Goal: Complete application form: Complete application form

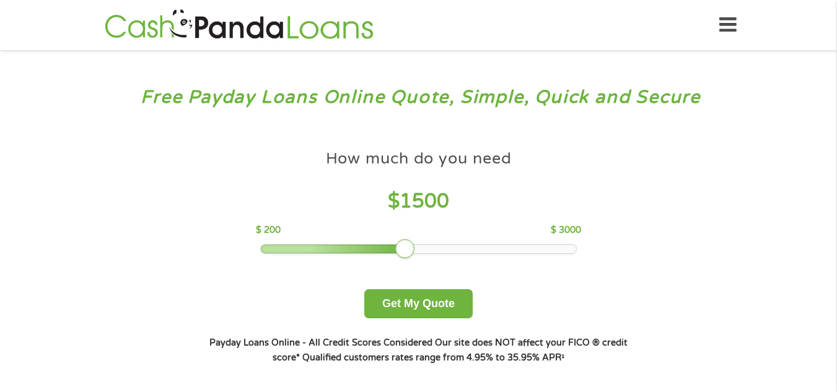
click at [406, 247] on div at bounding box center [418, 249] width 315 height 9
click at [432, 247] on div at bounding box center [418, 249] width 315 height 9
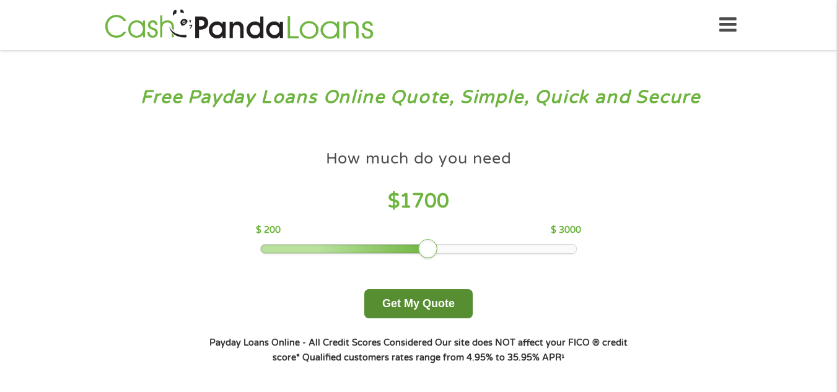
click at [442, 307] on button "Get My Quote" at bounding box center [418, 303] width 108 height 29
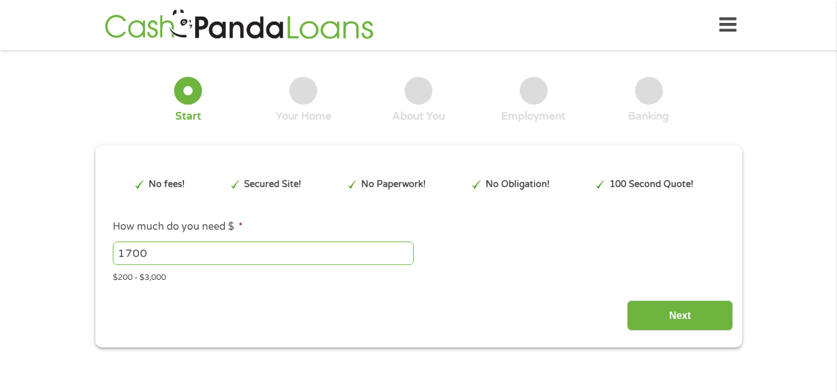
type input "Cj0KCQjwrojHBhDdARIsAJdEJ_egCQAJShJZ1KOzvx1ZkABXWixTp_4DLvMkYd_PqbGinXQSUOeuy6k…"
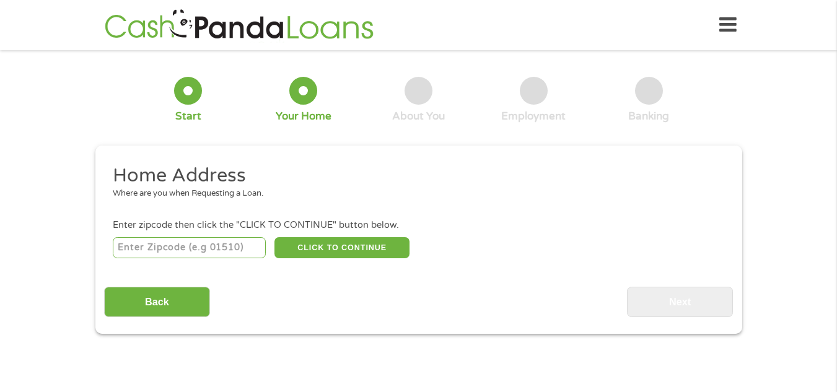
click at [231, 250] on input "number" at bounding box center [189, 247] width 153 height 21
type input "8"
type input "91763"
click at [341, 247] on button "CLICK TO CONTINUE" at bounding box center [341, 247] width 135 height 21
type input "91763"
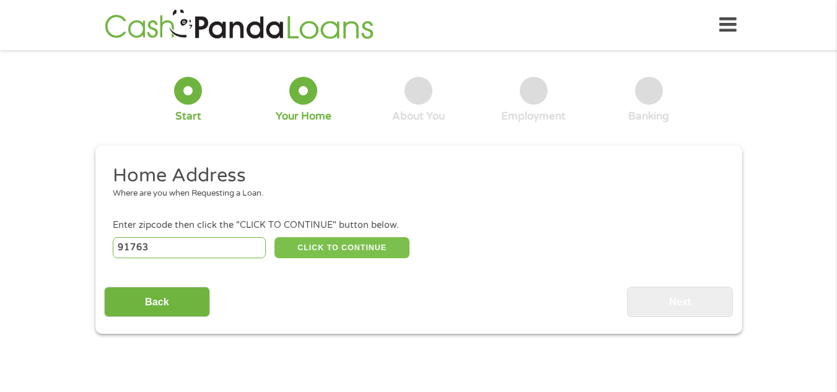
type input "Montclair"
select select "California"
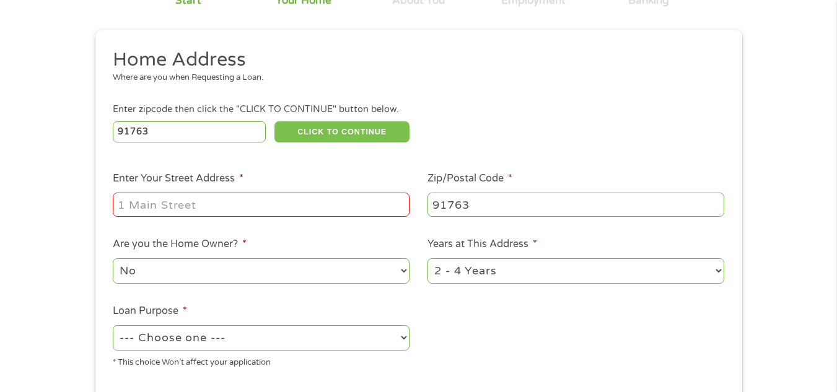
scroll to position [126, 0]
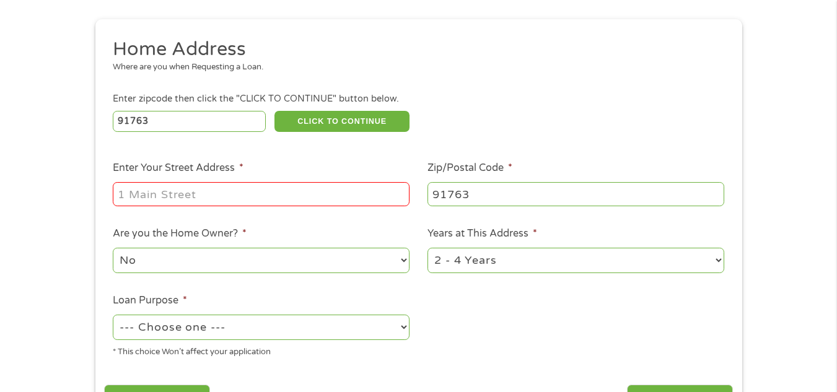
click at [325, 193] on input "Enter Your Street Address *" at bounding box center [261, 194] width 297 height 24
type input "10392 Ramona Ave"
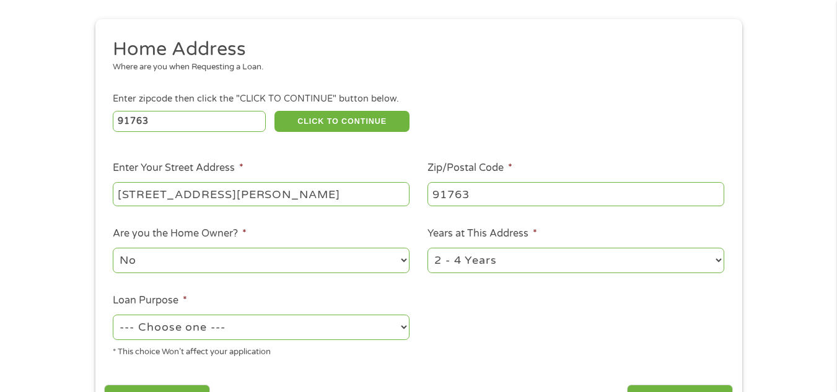
click at [229, 327] on select "--- Choose one --- Pay Bills Debt Consolidation Home Improvement Major Purchase…" at bounding box center [261, 327] width 297 height 25
select select "homeimprovement"
click at [113, 315] on select "--- Choose one --- Pay Bills Debt Consolidation Home Improvement Major Purchase…" at bounding box center [261, 327] width 297 height 25
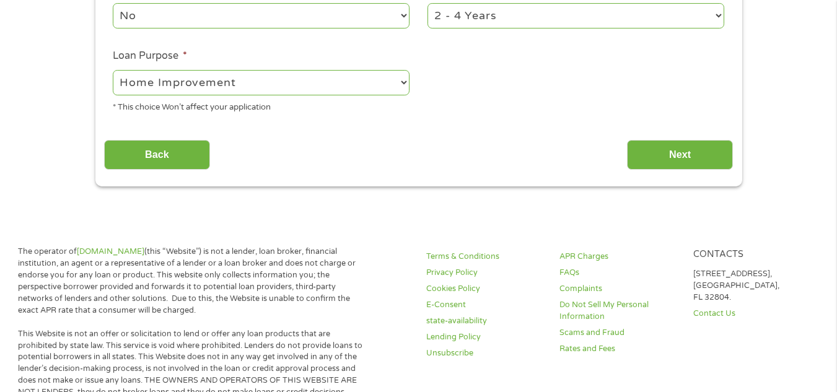
scroll to position [403, 0]
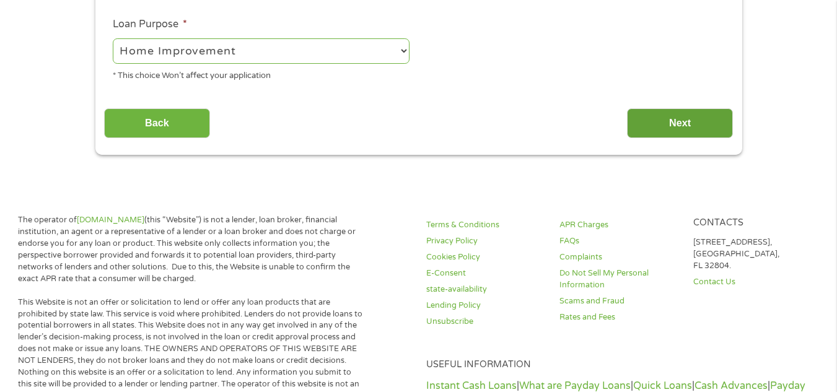
click at [668, 126] on input "Next" at bounding box center [680, 123] width 106 height 30
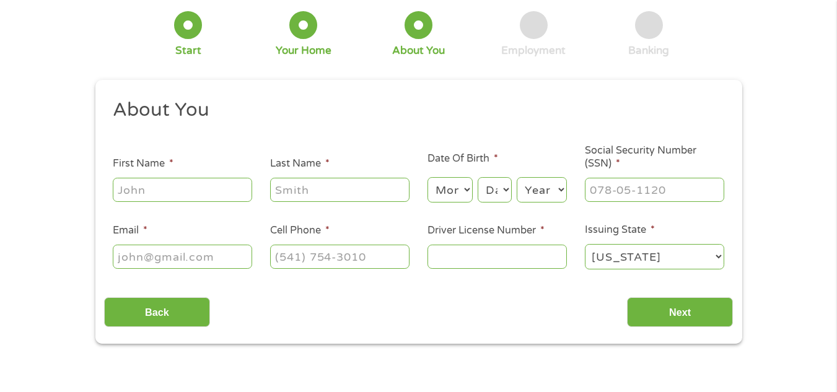
scroll to position [0, 0]
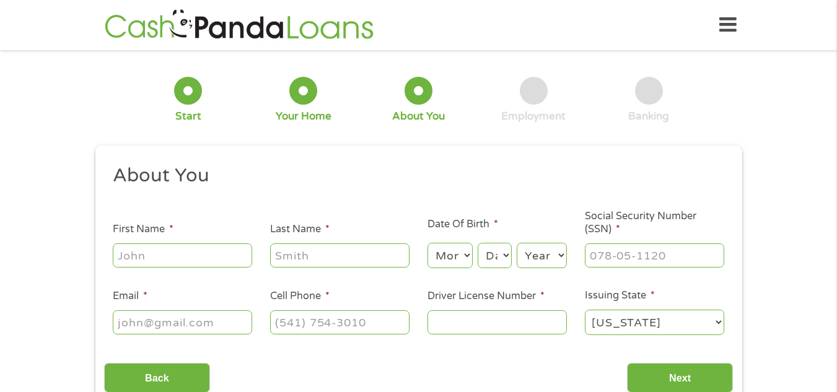
click at [183, 253] on input "First Name *" at bounding box center [182, 255] width 139 height 24
type input "Adedolapo"
type input "Olusoji"
type input "olusojiadedolapo@gmail.com"
type input "(267) 475-0059"
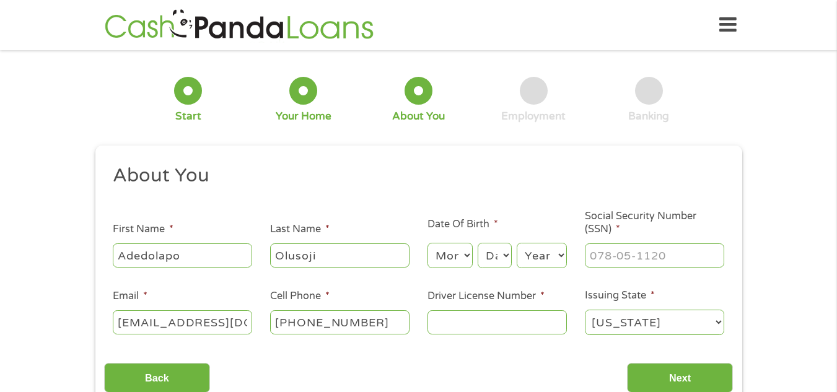
click at [460, 247] on select "Month 1 2 3 4 5 6 7 8 9 10 11 12" at bounding box center [449, 255] width 45 height 25
select select "10"
click at [427, 243] on select "Month 1 2 3 4 5 6 7 8 9 10 11 12" at bounding box center [449, 255] width 45 height 25
click at [490, 257] on select "Day 1 2 3 4 5 6 7 8 9 10 11 12 13 14 15 16 17 18 19 20 21 22 23 24 25 26 27 28 …" at bounding box center [494, 255] width 33 height 25
select select "30"
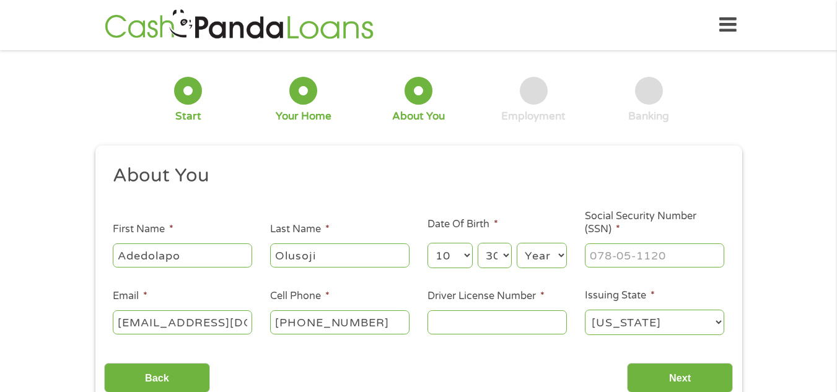
click at [478, 243] on select "Day 1 2 3 4 5 6 7 8 9 10 11 12 13 14 15 16 17 18 19 20 21 22 23 24 25 26 27 28 …" at bounding box center [494, 255] width 33 height 25
click at [539, 256] on select "Year 2007 2006 2005 2004 2003 2002 2001 2000 1999 1998 1997 1996 1995 1994 1993…" at bounding box center [542, 255] width 50 height 25
select select "1984"
click at [517, 243] on select "Year 2007 2006 2005 2004 2003 2002 2001 2000 1999 1998 1997 1996 1995 1994 1993…" at bounding box center [542, 255] width 50 height 25
click at [607, 255] on input "___-__-____" at bounding box center [654, 255] width 139 height 24
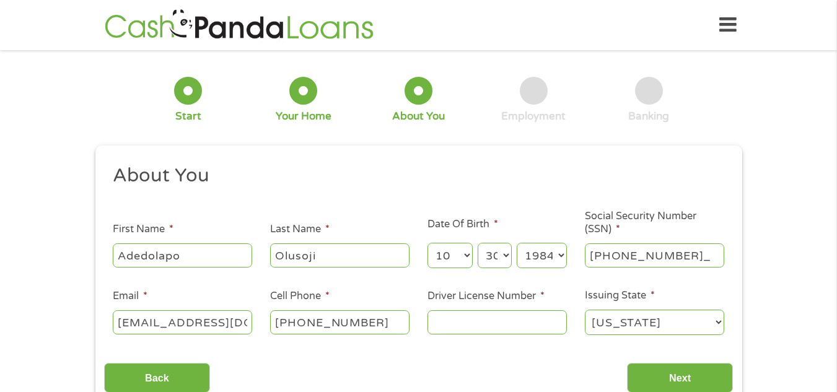
type input "040-57-2455"
click at [738, 154] on div "This field is hidden when viewing the form gclid Cj0KCQjwrojHBhDdARIsAJdEJ_egCQ…" at bounding box center [418, 278] width 647 height 265
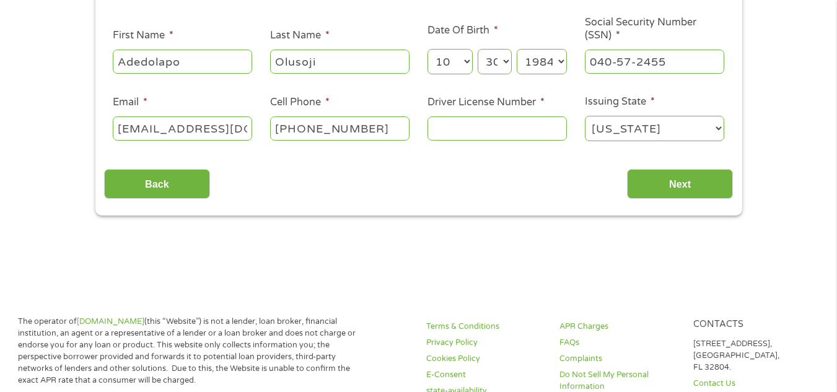
scroll to position [206, 0]
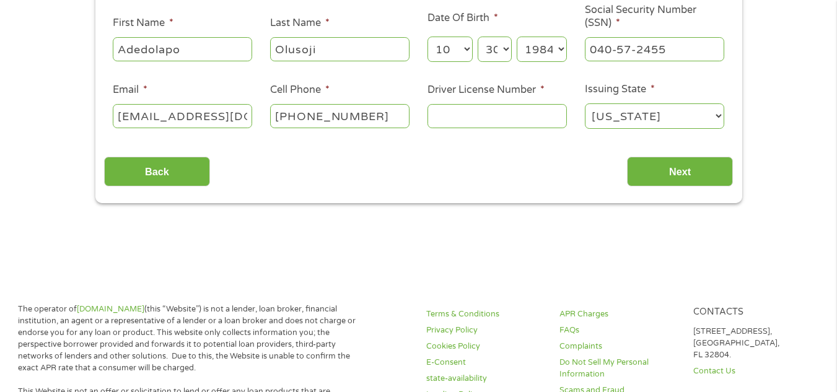
click at [473, 113] on input "Driver License Number *" at bounding box center [496, 116] width 139 height 24
type input "y4299597"
click at [675, 179] on input "Next" at bounding box center [680, 172] width 106 height 30
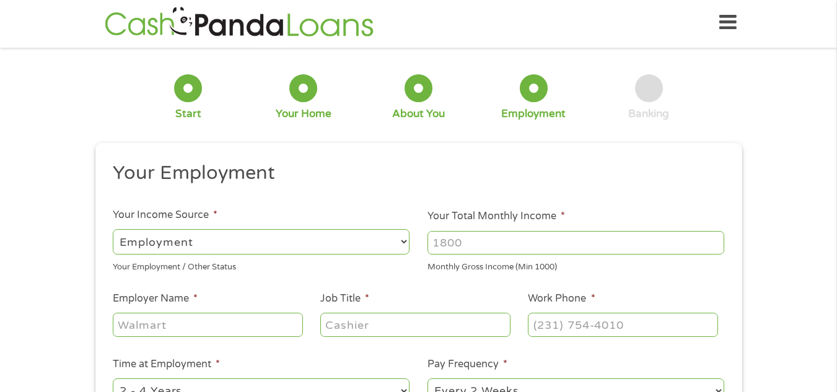
scroll to position [0, 0]
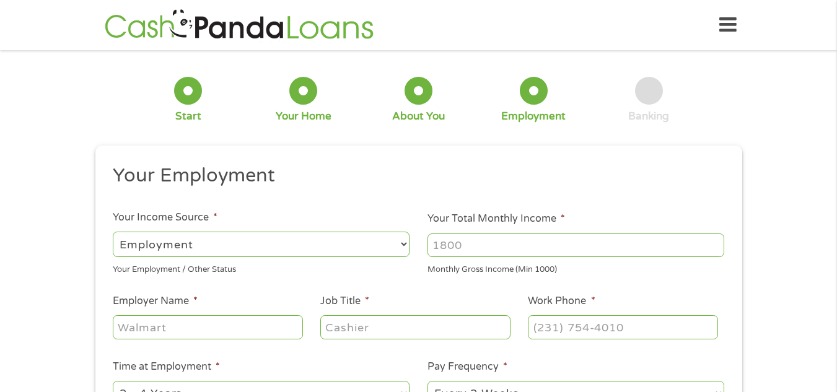
click at [505, 235] on input "Your Total Monthly Income *" at bounding box center [575, 246] width 297 height 24
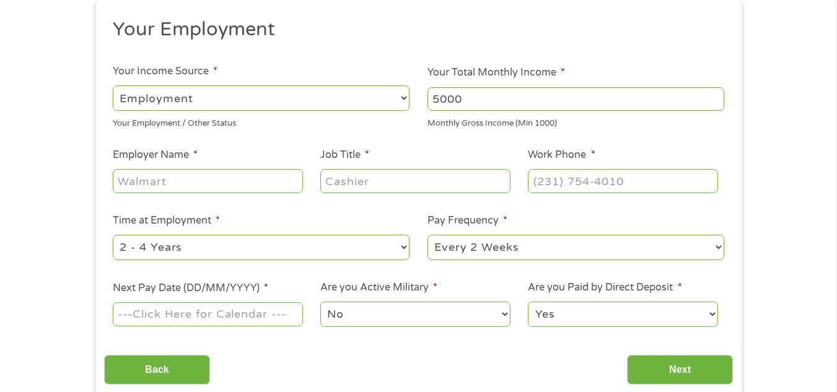
scroll to position [165, 0]
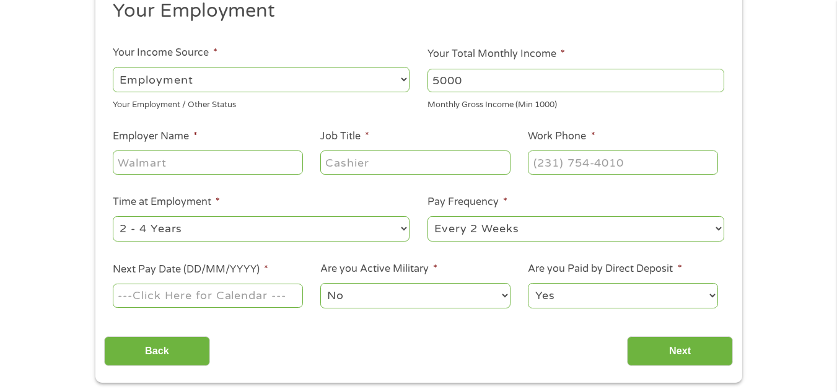
type input "5000"
click at [175, 162] on input "Employer Name *" at bounding box center [208, 163] width 190 height 24
type input "dazion"
click at [343, 159] on input "Job Title *" at bounding box center [415, 163] width 190 height 24
type input "care giver"
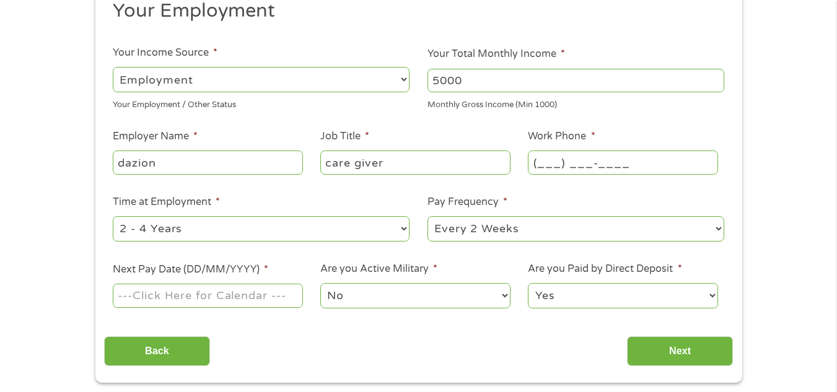
click at [551, 164] on input "(___) ___-____" at bounding box center [623, 163] width 190 height 24
type input "(267) 475-0059"
click at [528, 230] on select "--- Choose one --- Every 2 Weeks Every Week Monthly Semi-Monthly" at bounding box center [575, 228] width 297 height 25
select select "monthly"
click at [427, 216] on select "--- Choose one --- Every 2 Weeks Every Week Monthly Semi-Monthly" at bounding box center [575, 228] width 297 height 25
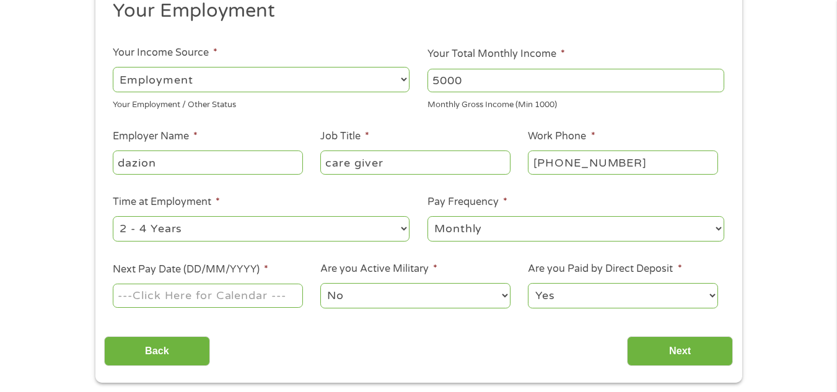
click at [313, 198] on li "Time at Employment * --- Choose one --- 1 Year or less 1 - 2 Years 2 - 4 Years …" at bounding box center [261, 219] width 315 height 49
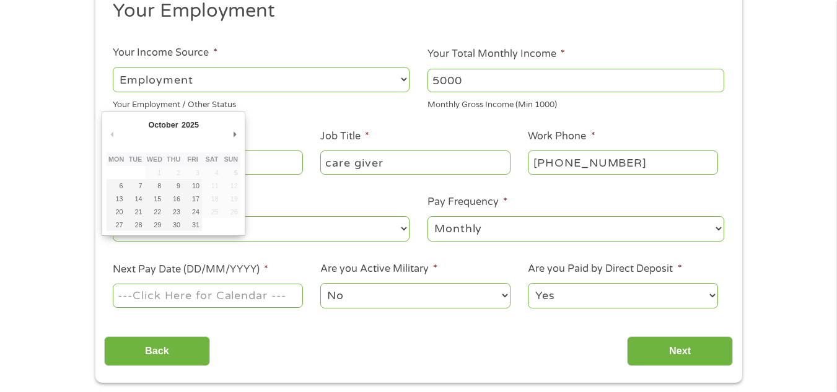
click at [255, 295] on input "Next Pay Date (DD/MM/YYYY) *" at bounding box center [208, 296] width 190 height 24
type input "10/10/2025"
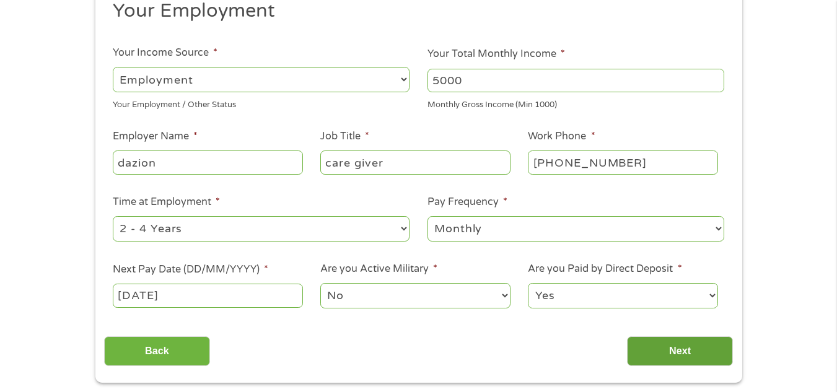
click at [661, 353] on input "Next" at bounding box center [680, 351] width 106 height 30
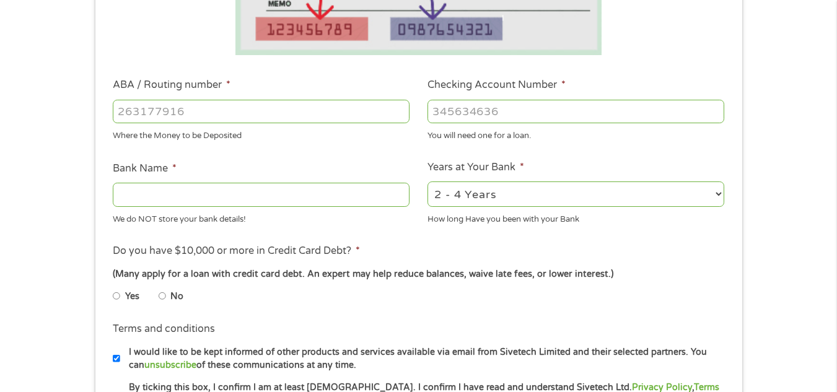
scroll to position [299, 0]
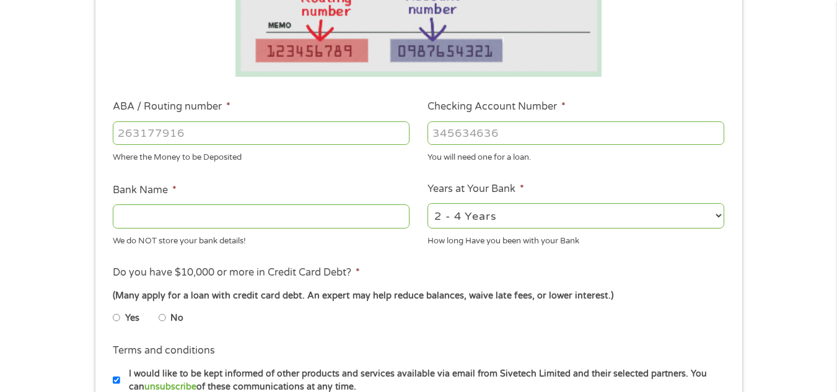
click at [289, 138] on input "ABA / Routing number *" at bounding box center [261, 133] width 297 height 24
click at [162, 317] on input "No" at bounding box center [162, 318] width 7 height 20
radio input "true"
click at [182, 221] on input "Bank Name *" at bounding box center [261, 216] width 297 height 24
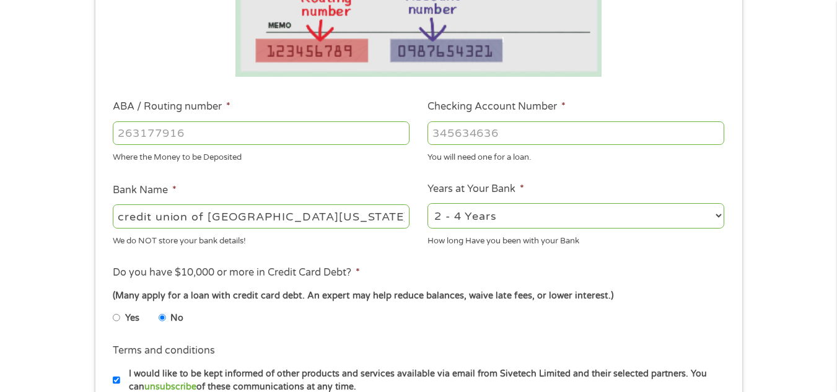
type input "credit union of southern california"
click at [175, 130] on input "ABA / Routing number *" at bounding box center [261, 133] width 297 height 24
type input "322283796"
type input "CREDIT UNION OF SOUTHERN CALIFORNIA"
type input "322283796"
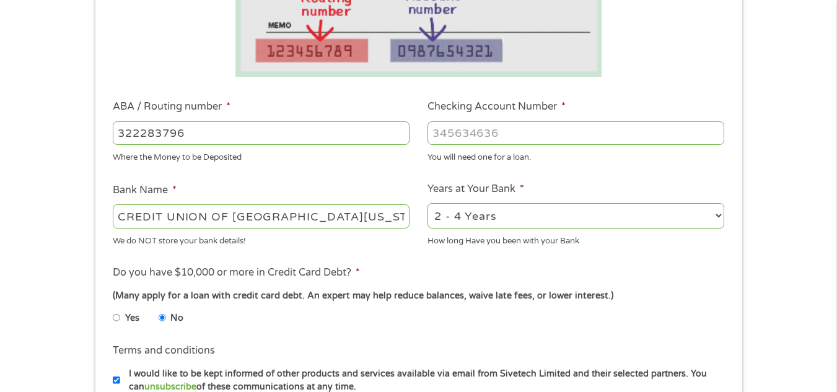
click at [457, 136] on input "Checking Account Number *" at bounding box center [575, 133] width 297 height 24
type input "506660315"
click at [592, 169] on ul "Bank Information Where do you want the funds deposited? ABA / Routing number * …" at bounding box center [418, 173] width 629 height 617
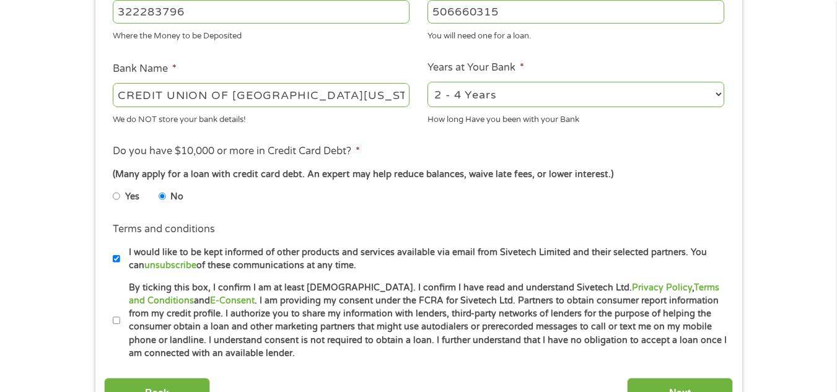
scroll to position [523, 0]
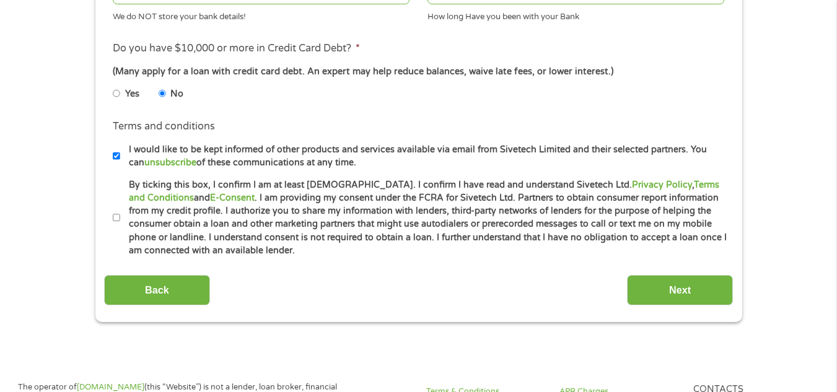
click at [118, 219] on input "By ticking this box, I confirm I am at least 18 years old. I confirm I have rea…" at bounding box center [116, 218] width 7 height 20
checkbox input "true"
click at [657, 298] on input "Next" at bounding box center [680, 290] width 106 height 30
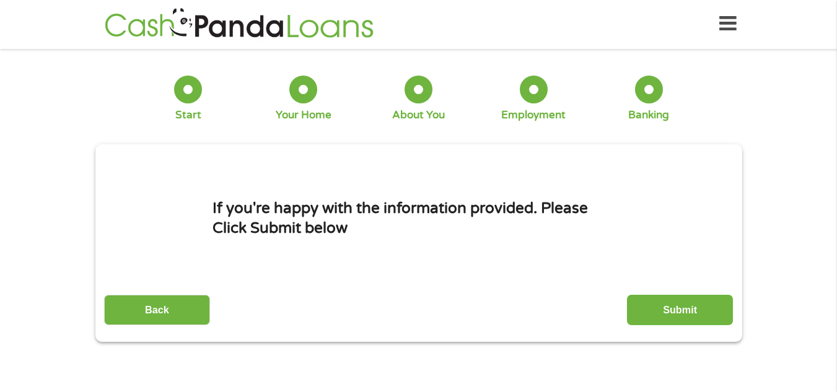
scroll to position [0, 0]
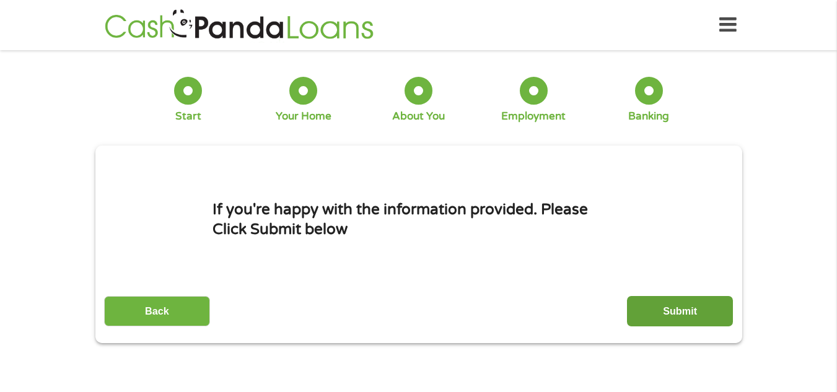
click at [659, 315] on input "Submit" at bounding box center [680, 311] width 106 height 30
